Goal: Find specific page/section: Locate a particular part of the current website

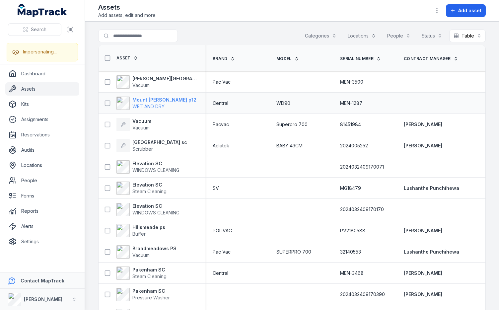
click at [146, 104] on span "WET AND DRY" at bounding box center [148, 107] width 32 height 6
click at [267, 9] on div "Assets Add assets, edit and more. Add asset" at bounding box center [292, 11] width 388 height 16
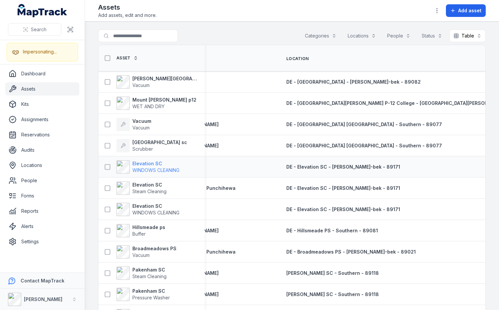
scroll to position [0, 1069]
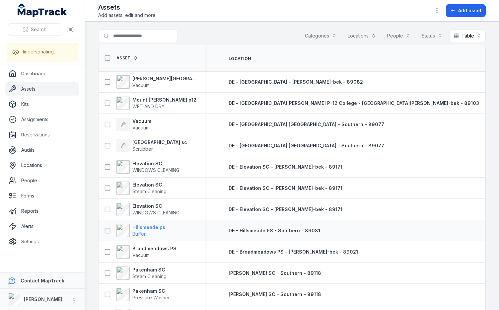
click at [151, 227] on strong "Hillsmeade ps" at bounding box center [148, 227] width 33 height 7
click at [262, 9] on div "Assets Add assets, edit and more. Add asset" at bounding box center [292, 11] width 388 height 16
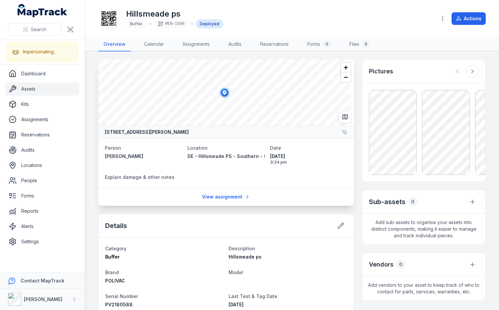
drag, startPoint x: 104, startPoint y: 132, endPoint x: 269, endPoint y: 133, distance: 164.7
click at [269, 133] on div "[STREET_ADDRESS][PERSON_NAME]" at bounding box center [226, 132] width 256 height 12
click at [296, 16] on div "Hillsmeade ps Buffer MEN-1598 Deployed" at bounding box center [264, 18] width 333 height 21
click at [298, 173] on dl "Person Chathun Hasaranga Location DE - [GEOGRAPHIC_DATA] PS - Southern - 89081 …" at bounding box center [226, 163] width 243 height 39
